Goal: Use online tool/utility: Utilize a website feature to perform a specific function

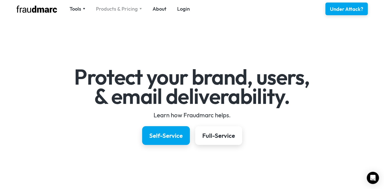
click at [124, 10] on div "Products & Pricing" at bounding box center [117, 8] width 42 height 7
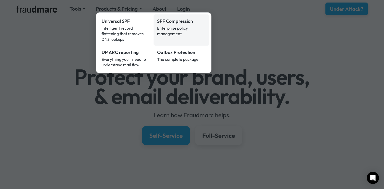
click at [170, 24] on div "SPF Compression" at bounding box center [181, 21] width 49 height 7
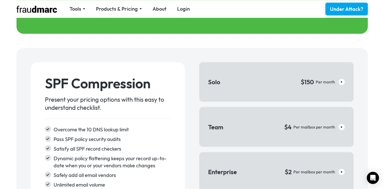
scroll to position [710, 0]
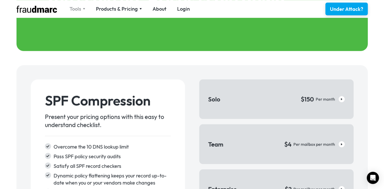
click at [77, 9] on div "Tools" at bounding box center [75, 8] width 12 height 7
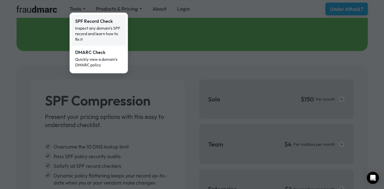
click at [85, 26] on div "Inspect any domain's SPF record and learn how to fix it" at bounding box center [98, 33] width 47 height 17
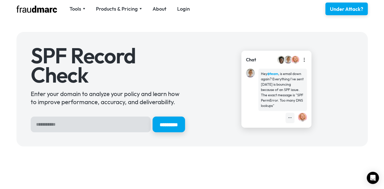
click at [108, 122] on input "Hero Sign Up Form" at bounding box center [91, 125] width 120 height 16
type input "**********"
click at [181, 125] on input "*********" at bounding box center [168, 124] width 34 height 16
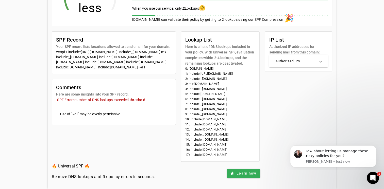
scroll to position [143, 0]
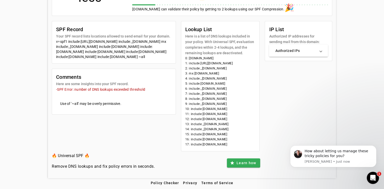
click at [308, 48] on mat-panel-title "Authorized IPs" at bounding box center [295, 50] width 41 height 5
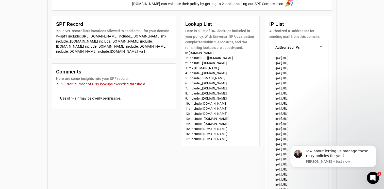
click at [308, 43] on mat-expansion-panel-header "Authorized IPs" at bounding box center [298, 47] width 59 height 16
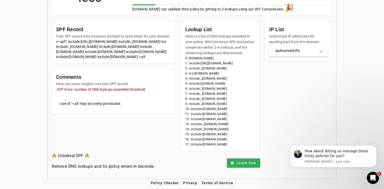
click at [306, 48] on mat-panel-title "Authorized IPs" at bounding box center [295, 50] width 41 height 5
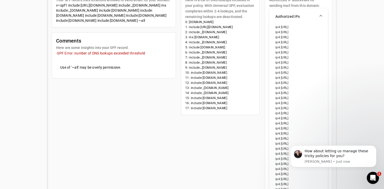
scroll to position [116, 0]
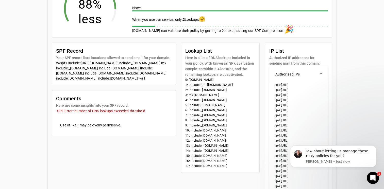
click at [297, 72] on mat-panel-title "Authorized IPs" at bounding box center [295, 74] width 41 height 5
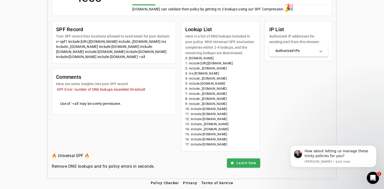
scroll to position [143, 0]
click at [232, 159] on span at bounding box center [243, 163] width 33 height 12
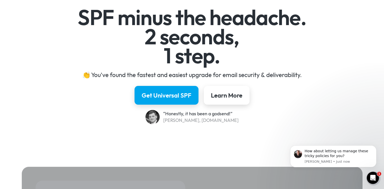
scroll to position [76, 0]
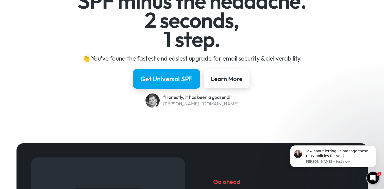
click at [162, 77] on div "Get Universal SPF" at bounding box center [166, 79] width 52 height 9
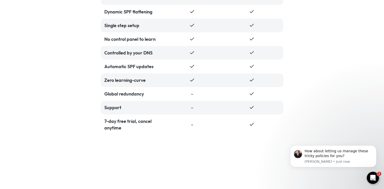
scroll to position [1164, 0]
